Goal: Transaction & Acquisition: Purchase product/service

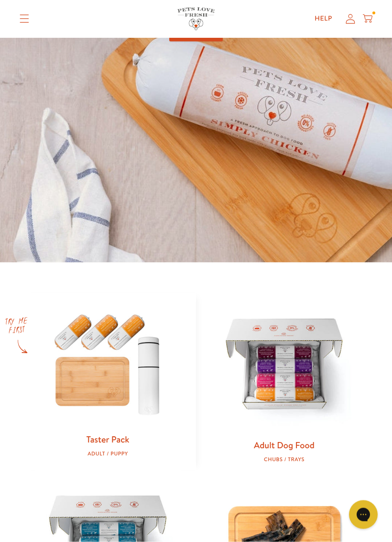
scroll to position [150, 0]
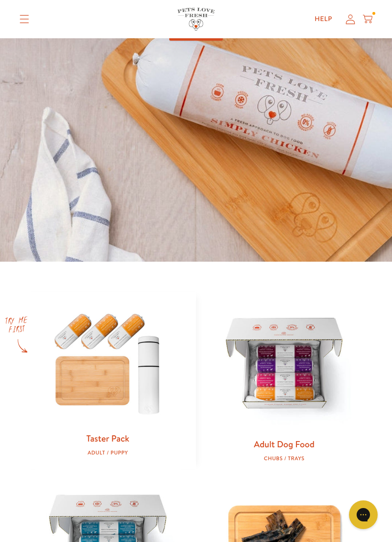
click at [127, 373] on img at bounding box center [108, 362] width 146 height 140
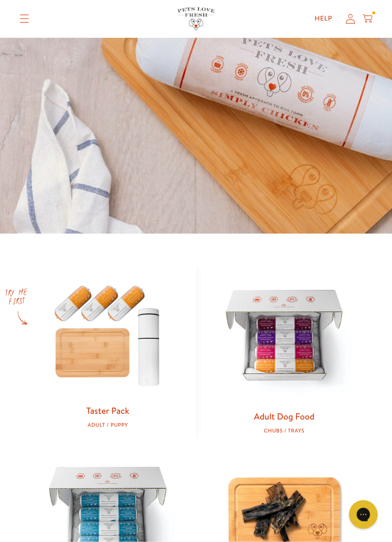
scroll to position [179, 0]
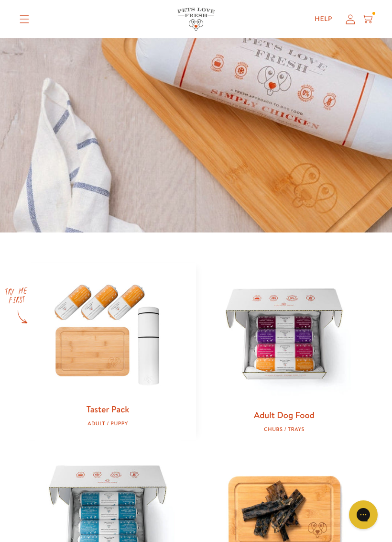
click at [326, 362] on img at bounding box center [284, 336] width 146 height 146
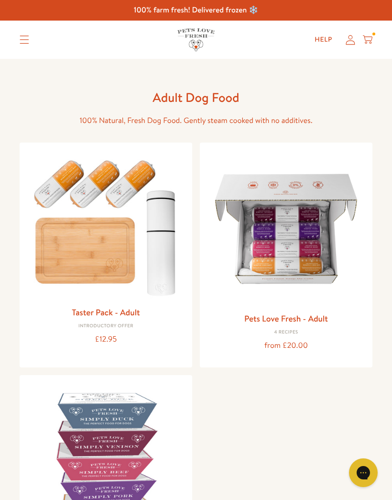
click at [118, 306] on link "Taster Pack - Adult" at bounding box center [106, 312] width 68 height 12
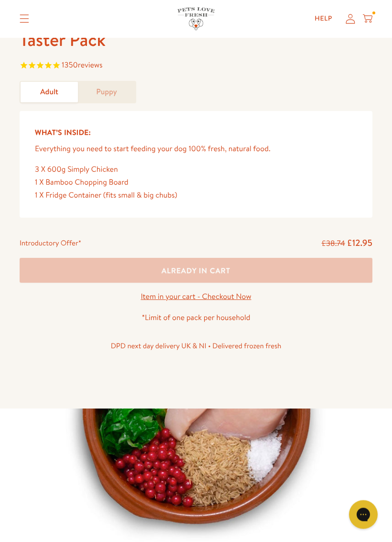
scroll to position [370, 0]
click at [369, 17] on icon at bounding box center [368, 19] width 10 height 11
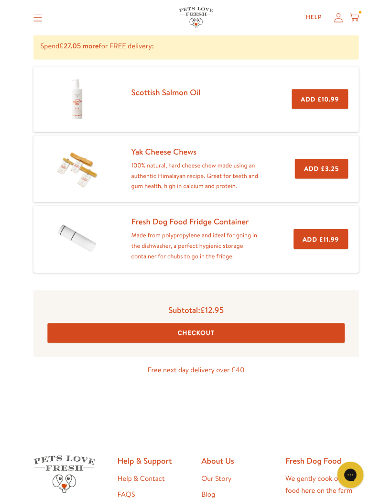
scroll to position [157, 0]
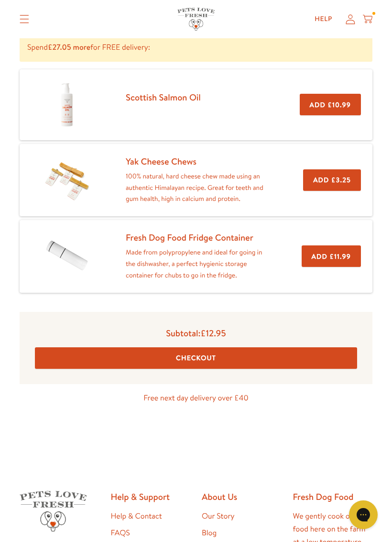
click at [292, 349] on button "Checkout" at bounding box center [196, 358] width 322 height 22
